Goal: Information Seeking & Learning: Check status

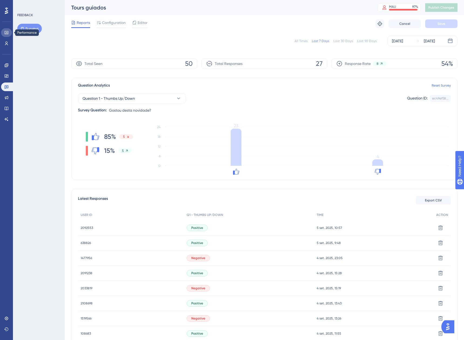
click at [6, 30] on icon at bounding box center [6, 32] width 4 height 4
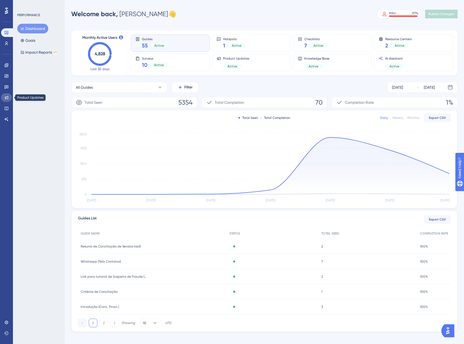
click at [7, 97] on icon at bounding box center [6, 97] width 4 height 4
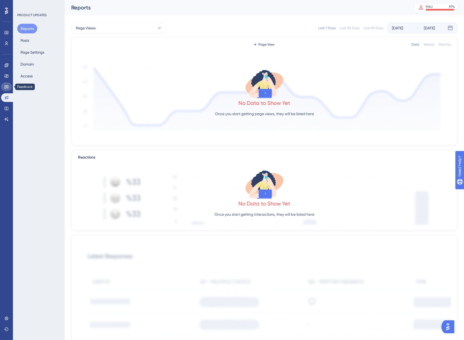
click at [5, 87] on icon at bounding box center [6, 87] width 4 height 4
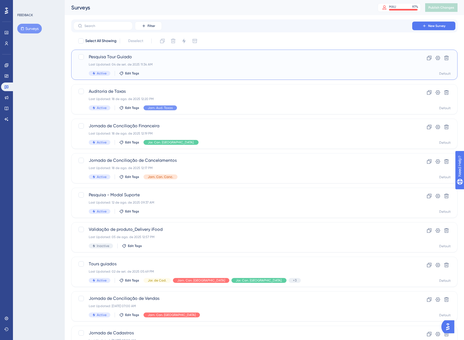
click at [201, 66] on div "Last Updated: 04 de set. de 2025 11:34 AM" at bounding box center [243, 64] width 308 height 4
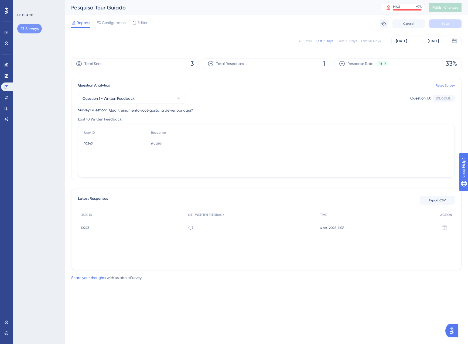
click at [297, 39] on div "All Times Last 7 Days Last 30 Days Last 90 Days [DATE] [DATE]" at bounding box center [266, 41] width 390 height 11
click at [302, 43] on div "All Times" at bounding box center [304, 41] width 13 height 4
click at [34, 26] on button "Surveys" at bounding box center [29, 29] width 25 height 10
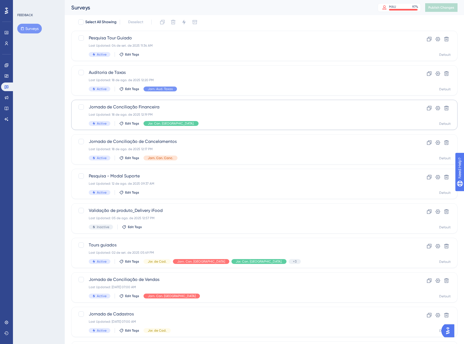
scroll to position [27, 0]
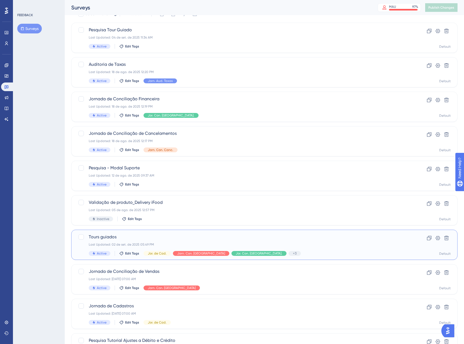
click at [310, 255] on div "Active Edit Tags Jor. de Cad. Jorn. Con. Vendas Jor. Con. [GEOGRAPHIC_DATA]. +3…" at bounding box center [243, 253] width 308 height 5
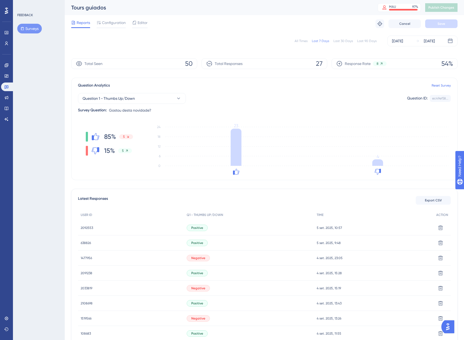
click at [302, 41] on div "All Times" at bounding box center [300, 41] width 13 height 4
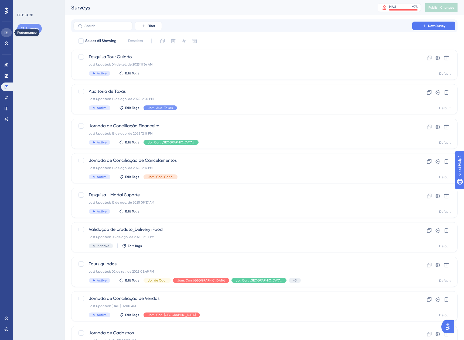
click at [8, 33] on icon at bounding box center [6, 32] width 4 height 4
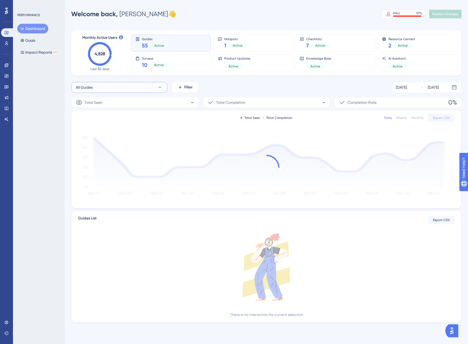
click at [125, 90] on button "All Guides" at bounding box center [119, 87] width 96 height 11
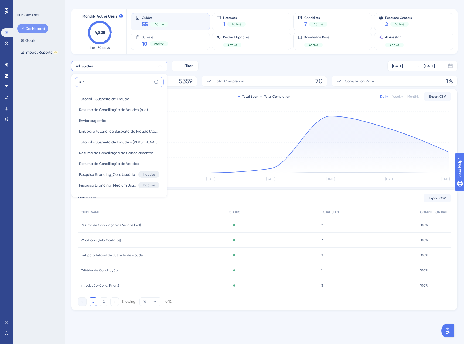
scroll to position [5, 0]
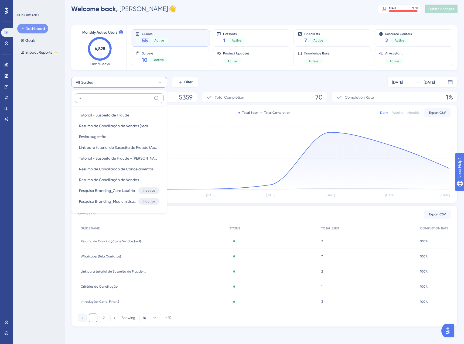
type input "s"
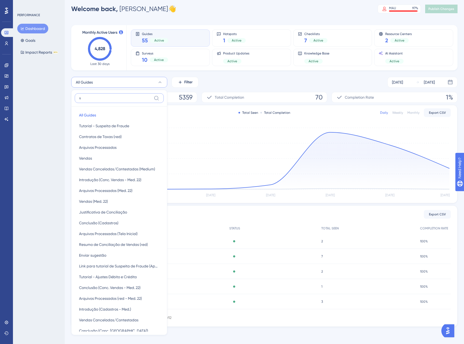
scroll to position [21, 0]
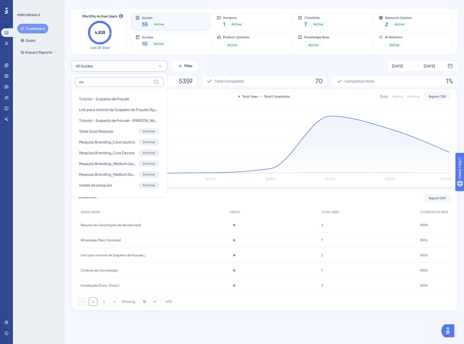
type input "p"
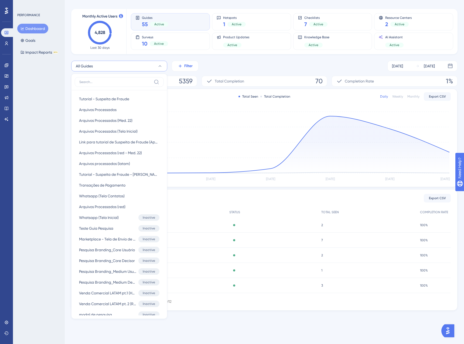
click at [186, 66] on span "Filter" at bounding box center [188, 66] width 8 height 6
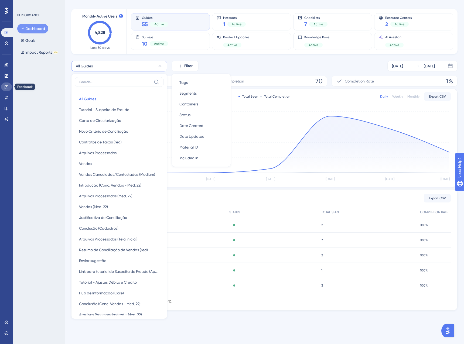
click at [10, 87] on link at bounding box center [6, 86] width 11 height 9
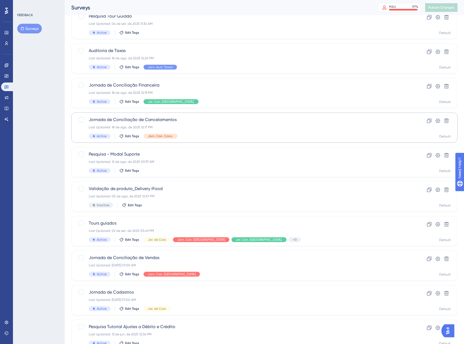
scroll to position [74, 0]
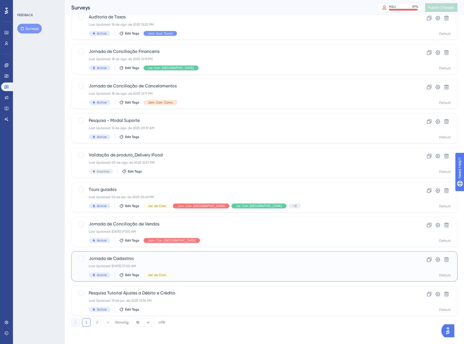
click at [203, 260] on span "Jornada de Cadastros" at bounding box center [243, 258] width 308 height 6
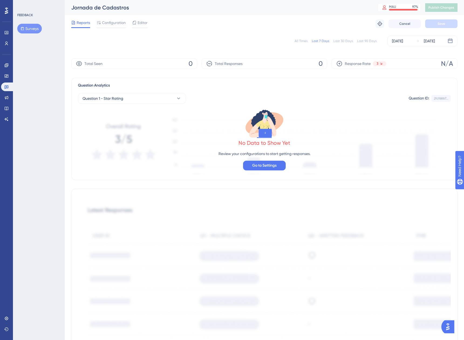
click at [27, 27] on button "Surveys" at bounding box center [29, 29] width 25 height 10
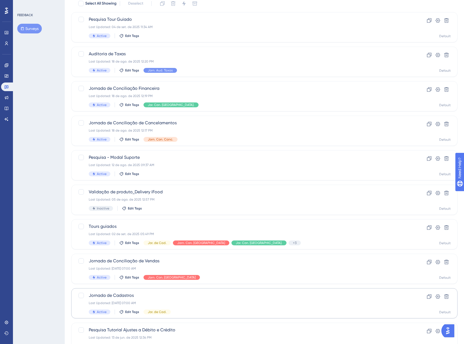
scroll to position [74, 0]
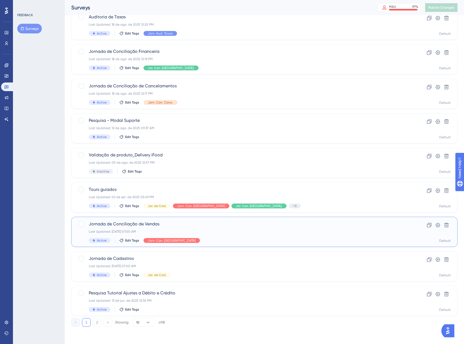
click at [258, 237] on div "Jornada de Conciliação de Vendas Last Updated: 22 de jul. de 2025 07:00 AM Acti…" at bounding box center [243, 232] width 308 height 22
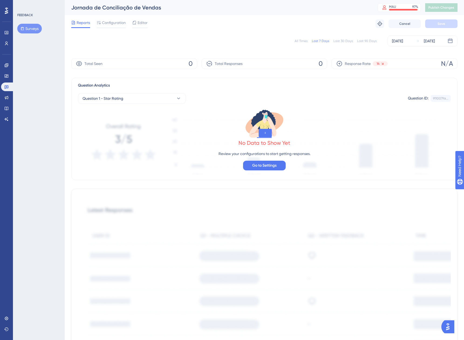
click at [39, 30] on button "Surveys" at bounding box center [29, 29] width 25 height 10
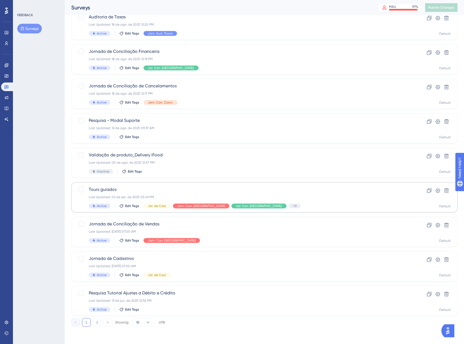
scroll to position [20, 0]
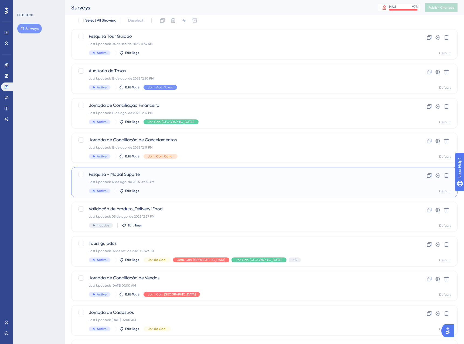
click at [233, 184] on div "Pesquisa - Modal Suporte Last Updated: 12 de ago. de 2025 09:37 AM Active Edit …" at bounding box center [243, 182] width 308 height 22
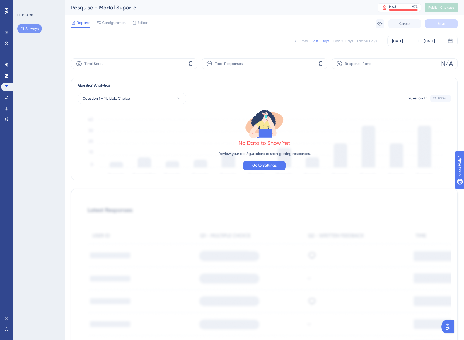
click at [35, 32] on button "Surveys" at bounding box center [29, 29] width 25 height 10
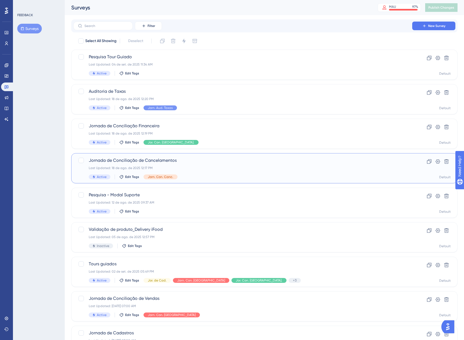
click at [247, 170] on div "Last Updated: 18 de ago. de 2025 12:17 PM" at bounding box center [243, 168] width 308 height 4
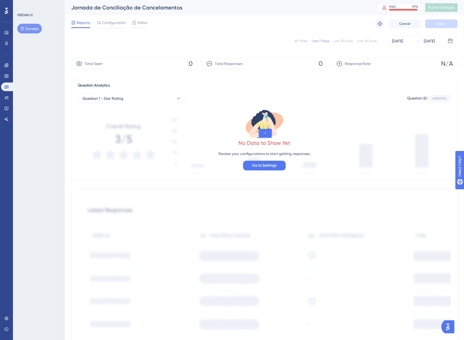
click at [25, 27] on button "Surveys" at bounding box center [29, 29] width 25 height 10
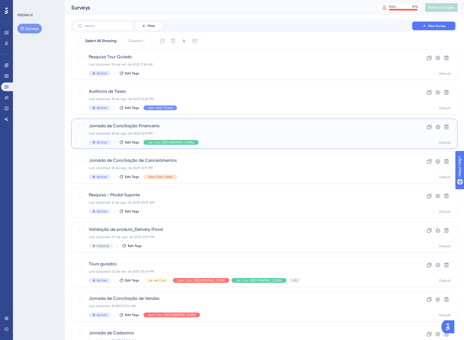
click at [247, 136] on div "Jornada de Conciliação Financeira Last Updated: 18 de ago. de 2025 12:19 PM Act…" at bounding box center [243, 134] width 308 height 22
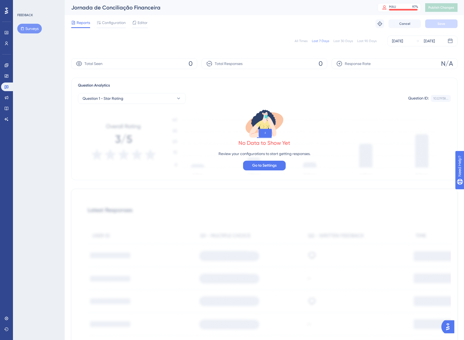
click at [30, 28] on button "Surveys" at bounding box center [29, 29] width 25 height 10
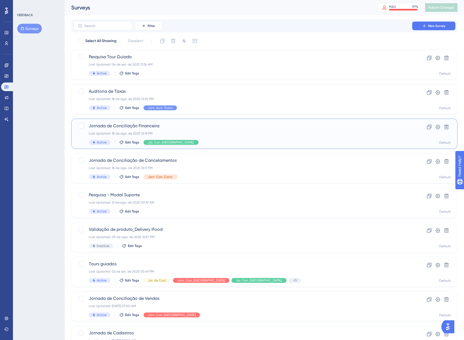
click at [240, 136] on div "Jornada de Conciliação Financeira Last Updated: 18 de ago. de 2025 12:19 PM Act…" at bounding box center [243, 134] width 308 height 22
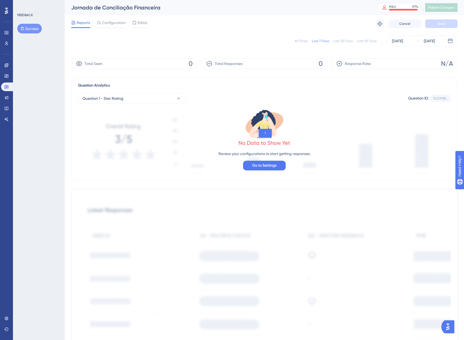
click at [41, 30] on button "Surveys" at bounding box center [29, 29] width 25 height 10
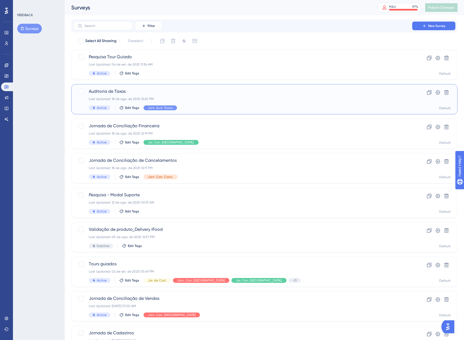
click at [234, 108] on div "Active Edit Tags Jorn. Aud. Taxas" at bounding box center [243, 107] width 308 height 5
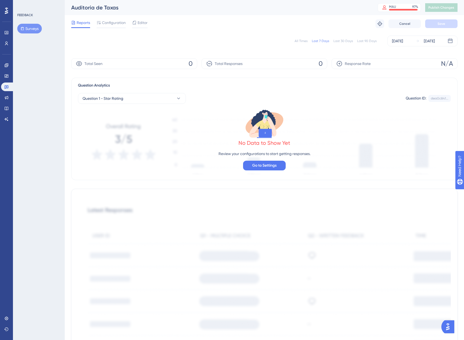
click at [34, 28] on button "Surveys" at bounding box center [29, 29] width 25 height 10
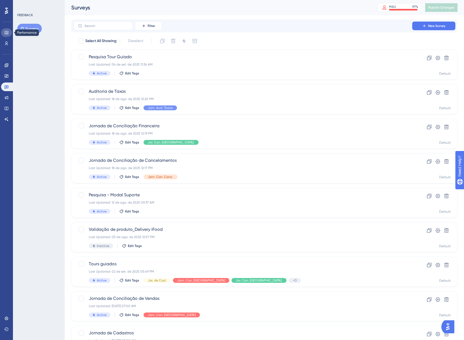
click at [6, 35] on link at bounding box center [6, 32] width 11 height 9
